Goal: Task Accomplishment & Management: Manage account settings

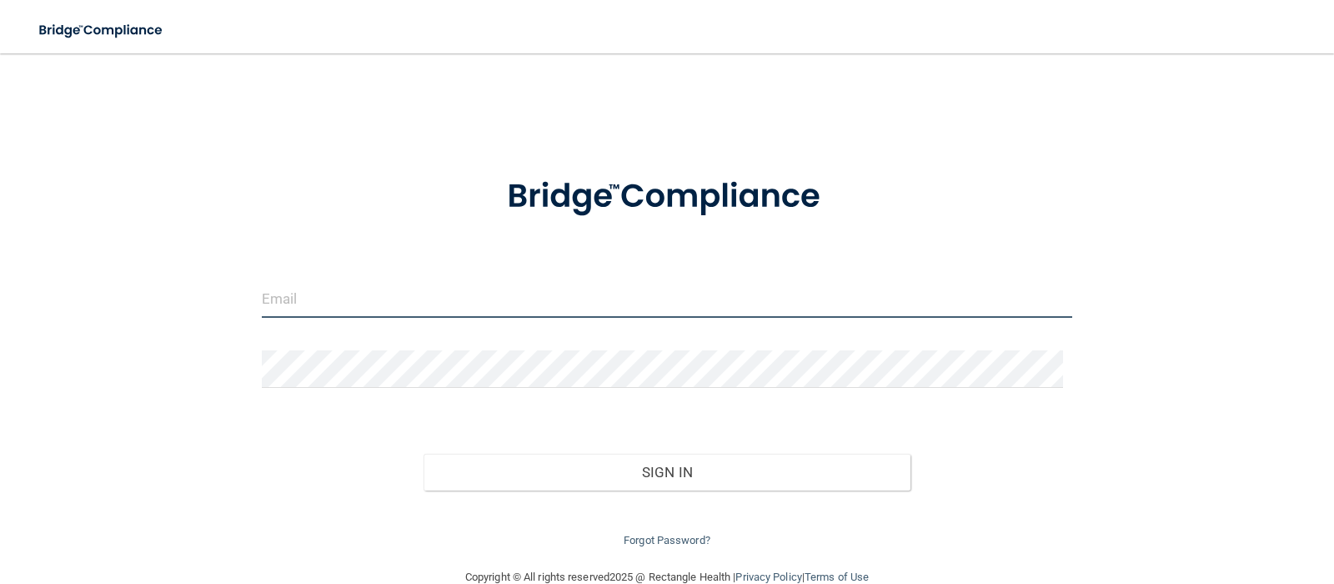
click at [450, 282] on input "email" at bounding box center [667, 299] width 811 height 38
click at [450, 302] on input "[EMAIL_ADDRESS][DOMAIN_NAME]" at bounding box center [667, 299] width 811 height 38
type input "[EMAIL_ADDRESS][DOMAIN_NAME]"
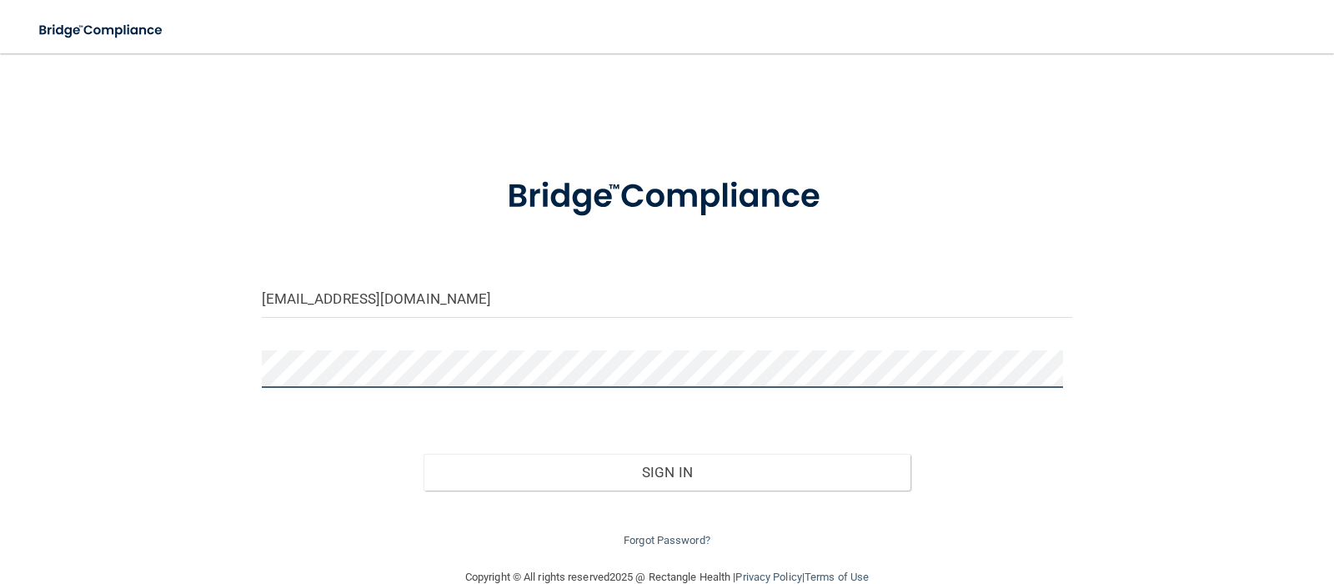
click at [424, 454] on button "Sign In" at bounding box center [667, 472] width 487 height 37
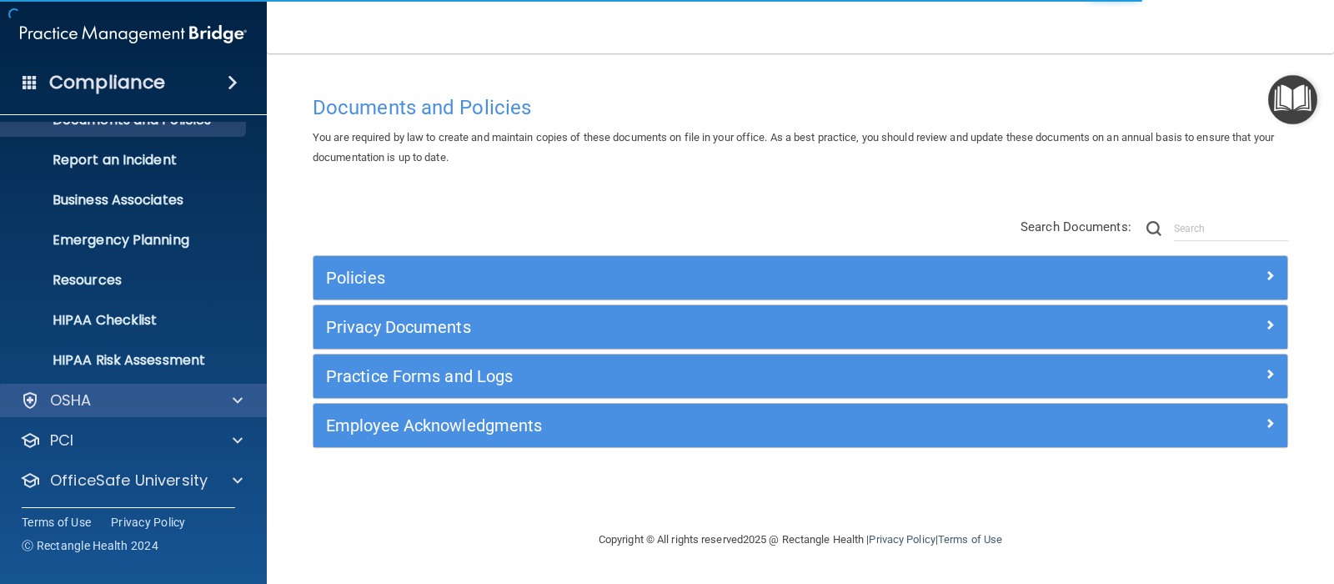
scroll to position [108, 0]
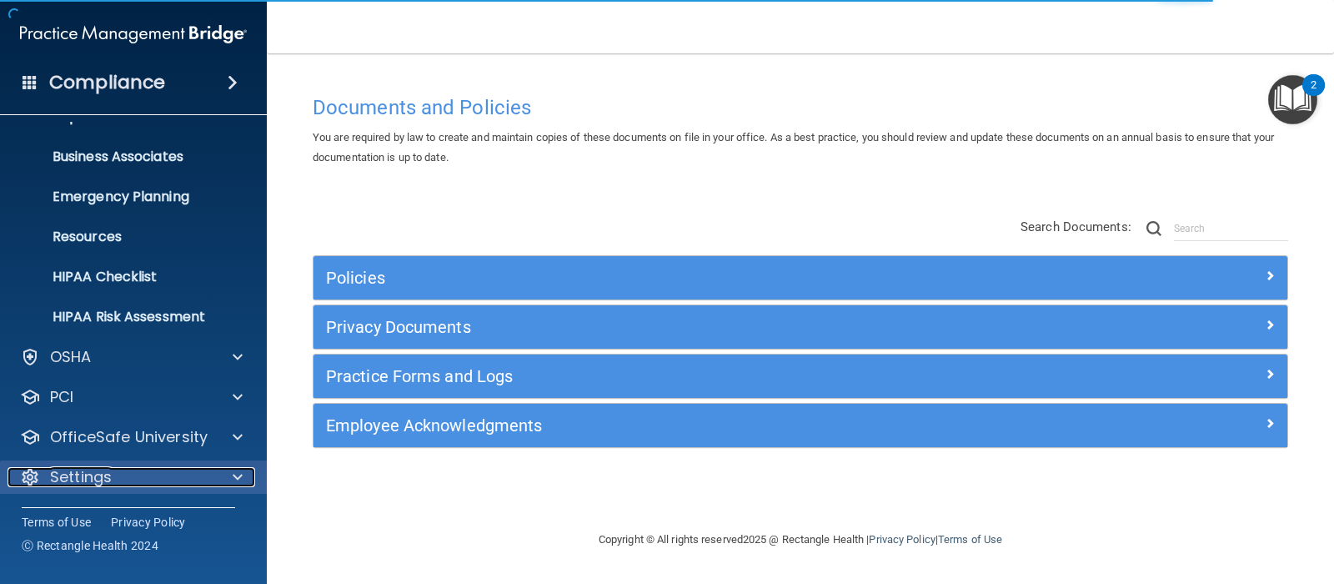
click at [117, 485] on div "Settings" at bounding box center [111, 477] width 207 height 20
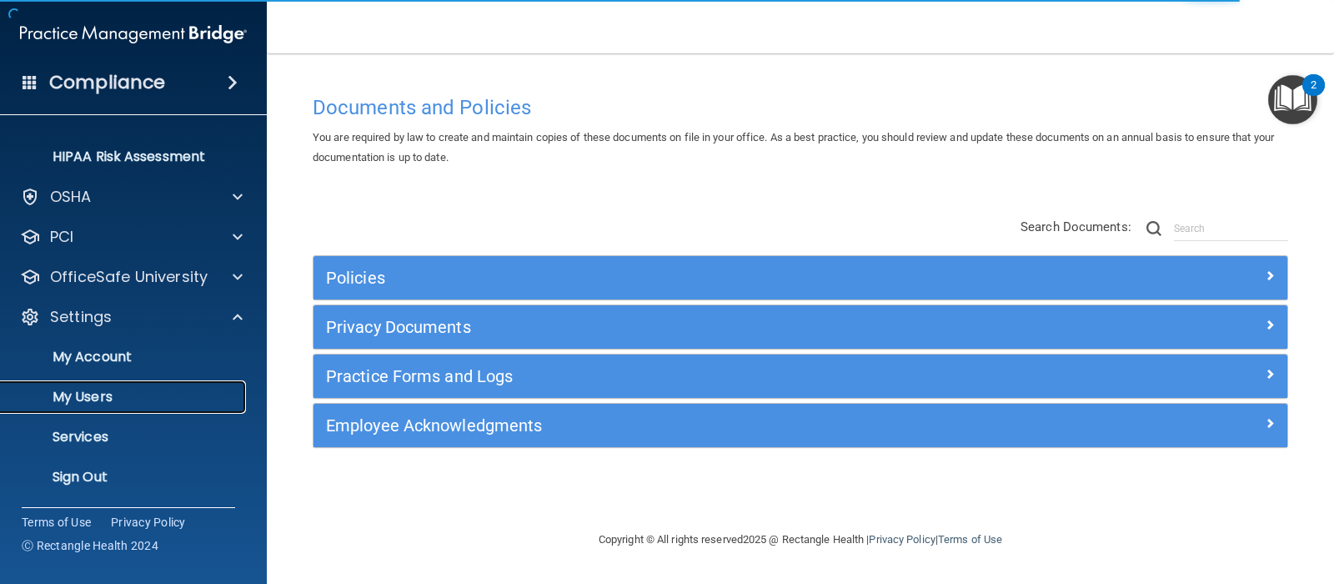
click at [124, 399] on p "My Users" at bounding box center [125, 397] width 228 height 17
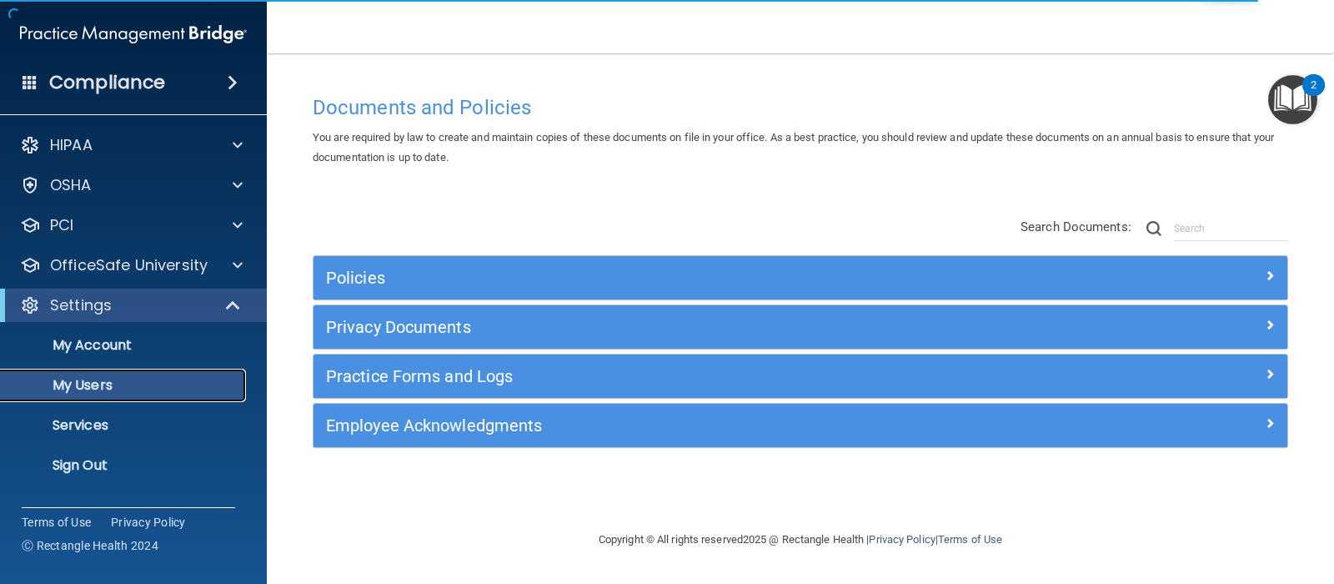
select select "20"
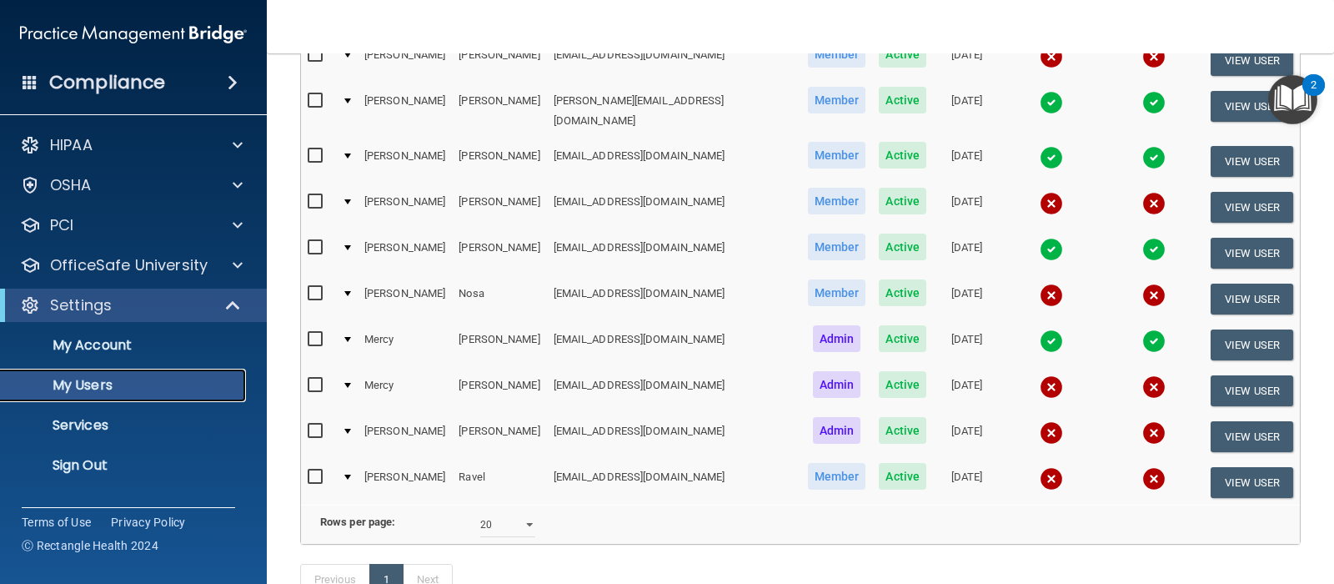
scroll to position [334, 0]
drag, startPoint x: 537, startPoint y: 440, endPoint x: 646, endPoint y: 450, distance: 109.6
click at [646, 459] on td "[EMAIL_ADDRESS][DOMAIN_NAME]" at bounding box center [674, 481] width 254 height 45
copy td "[EMAIL_ADDRESS][DOMAIN_NAME]"
